Goal: Task Accomplishment & Management: Complete application form

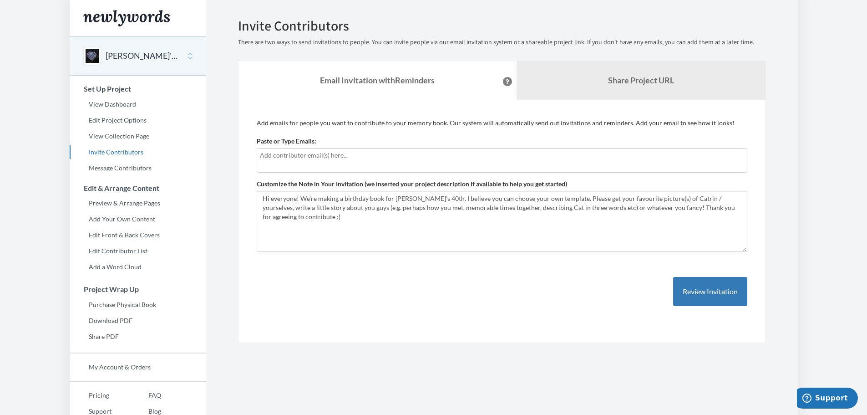
click at [330, 146] on div "Paste or Type Emails:" at bounding box center [502, 155] width 491 height 36
click at [338, 163] on div at bounding box center [502, 160] width 491 height 25
type input "[PERSON_NAME][EMAIL_ADDRESS][DOMAIN_NAME]"
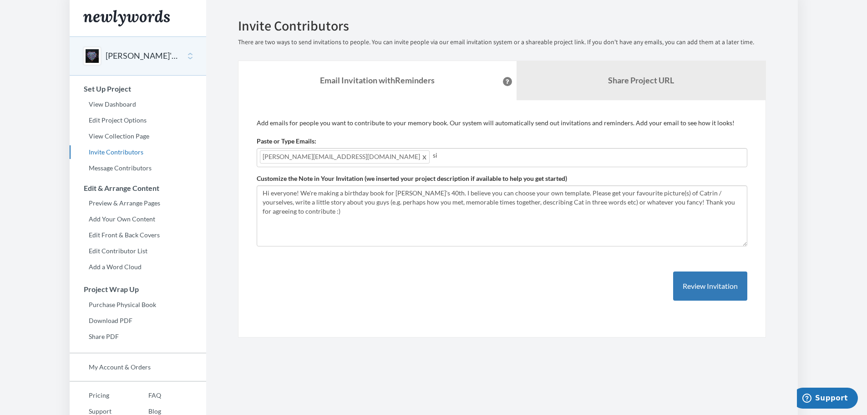
type input "s"
type input "[PERSON_NAME][EMAIL_ADDRESS][DOMAIN_NAME]"
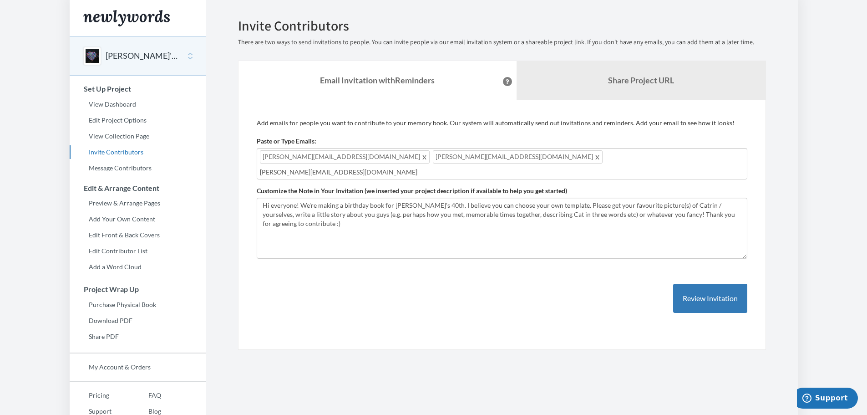
type input "[PERSON_NAME][EMAIL_ADDRESS][DOMAIN_NAME]"
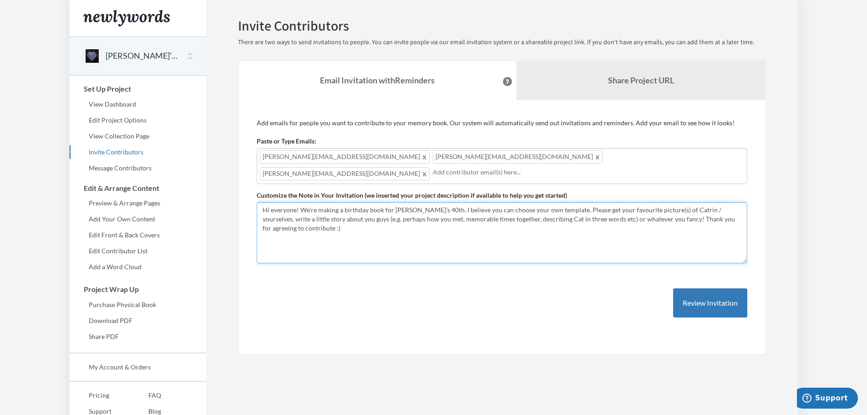
click at [550, 202] on textarea "Hi everyone! We're making a birthday book for [PERSON_NAME]'s 40th. I believe y…" at bounding box center [502, 232] width 491 height 61
click at [552, 202] on textarea "Hi everyone! We're making a birthday book for [PERSON_NAME]'s 40th. I believe y…" at bounding box center [502, 232] width 491 height 61
click at [737, 202] on textarea "Hi everyone! We're making a birthday book for [PERSON_NAME]'s 40th. I believe y…" at bounding box center [502, 232] width 491 height 61
click at [259, 206] on textarea "Hi everyone! We're making a birthday book for [PERSON_NAME]'s 40th. I believe y…" at bounding box center [502, 232] width 491 height 61
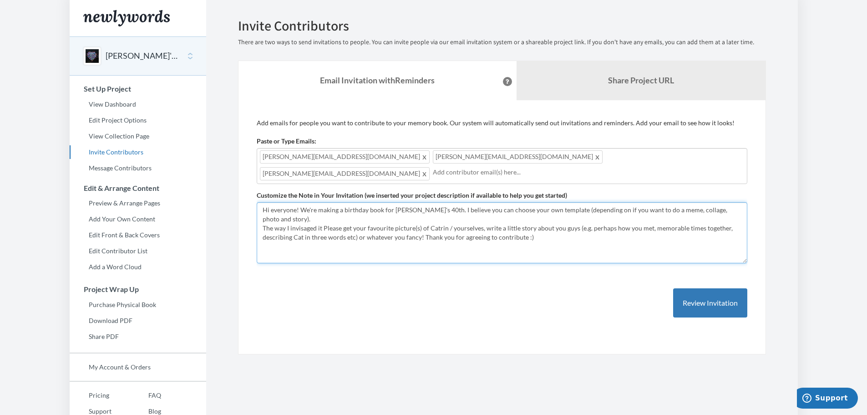
click at [295, 202] on textarea "Hi everyone! We're making a birthday book for [PERSON_NAME]'s 40th. I believe y…" at bounding box center [502, 232] width 491 height 61
click at [324, 202] on textarea "Hi everyone! We're making a birthday book for [PERSON_NAME]'s 40th. I believe y…" at bounding box center [502, 232] width 491 height 61
click at [524, 205] on textarea "Hi everyone! We're making a birthday book for [PERSON_NAME]'s 40th. I believe y…" at bounding box center [502, 232] width 491 height 61
click at [406, 210] on textarea "Hi everyone! We're making a birthday book for [PERSON_NAME]'s 40th. I believe y…" at bounding box center [502, 232] width 491 height 61
click at [539, 233] on textarea "Hi everyone! We're making a birthday book for [PERSON_NAME]'s 40th. I believe y…" at bounding box center [502, 232] width 491 height 61
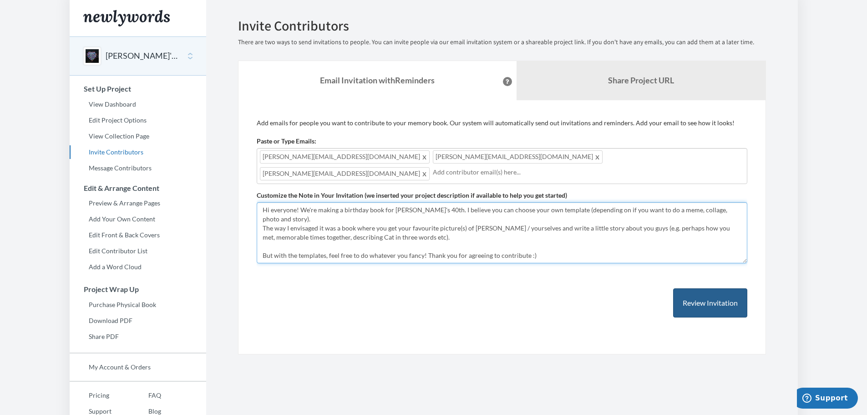
type textarea "Hi everyone! We're making a birthday book for [PERSON_NAME]'s 40th. I believe y…"
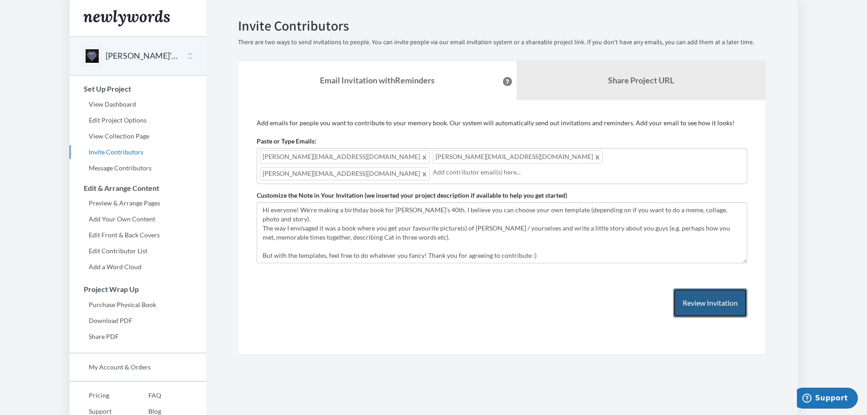
click at [685, 288] on button "Review Invitation" at bounding box center [710, 303] width 74 height 30
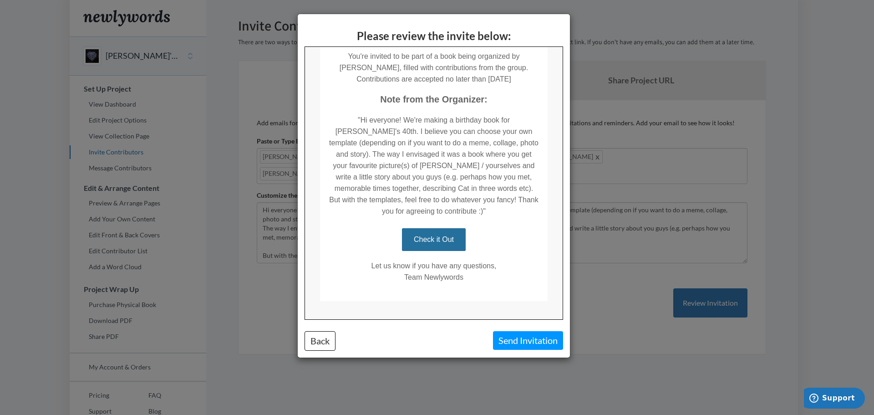
scroll to position [154, 0]
click at [507, 341] on button "Send Invitation" at bounding box center [528, 340] width 70 height 19
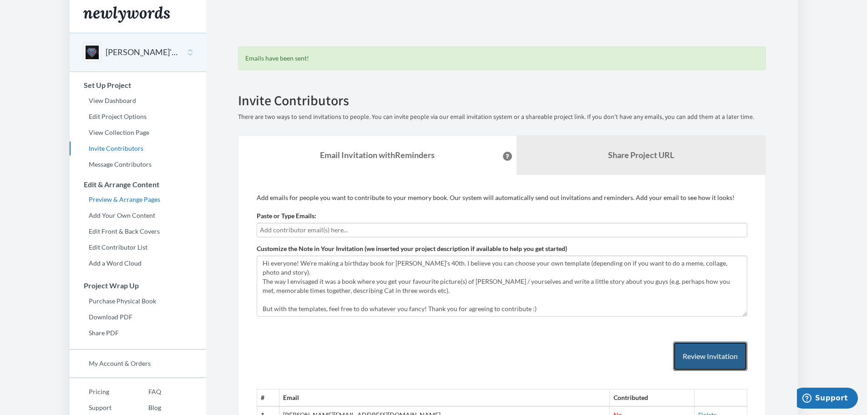
scroll to position [0, 0]
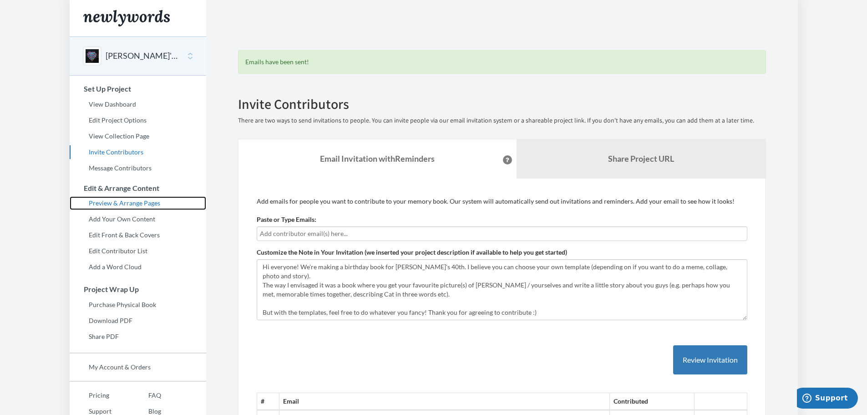
click at [109, 204] on link "Preview & Arrange Pages" at bounding box center [138, 203] width 137 height 14
